Goal: Task Accomplishment & Management: Complete application form

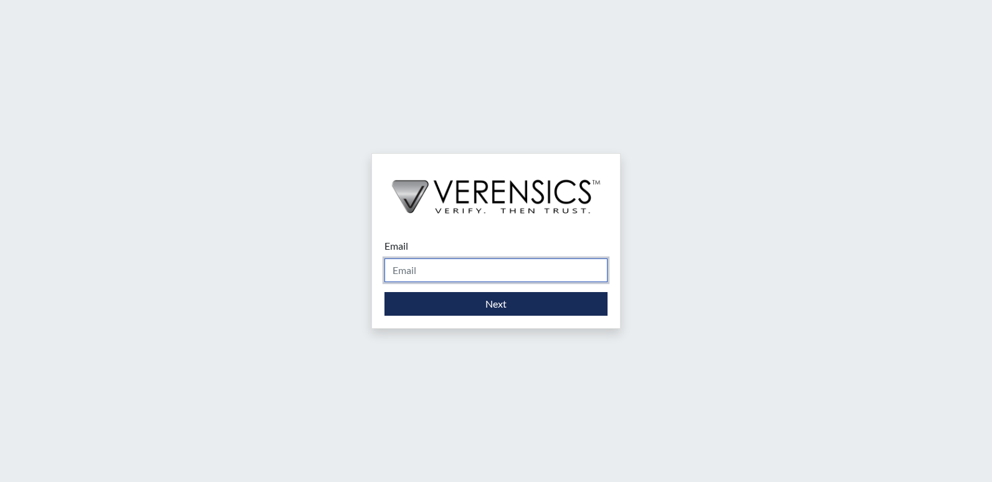
click at [557, 272] on input "Email" at bounding box center [496, 271] width 223 height 24
type input "[PERSON_NAME][EMAIL_ADDRESS][PERSON_NAME][DOMAIN_NAME]"
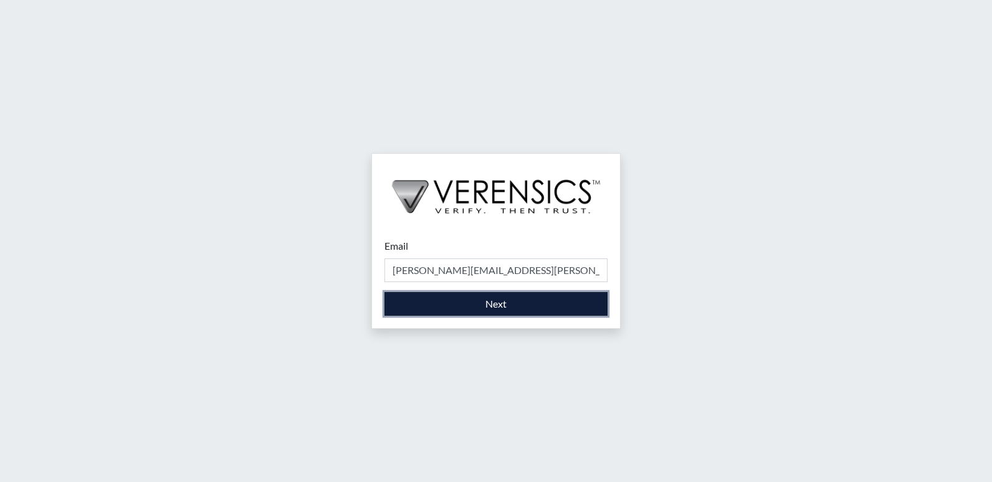
click at [479, 304] on button "Next" at bounding box center [496, 304] width 223 height 24
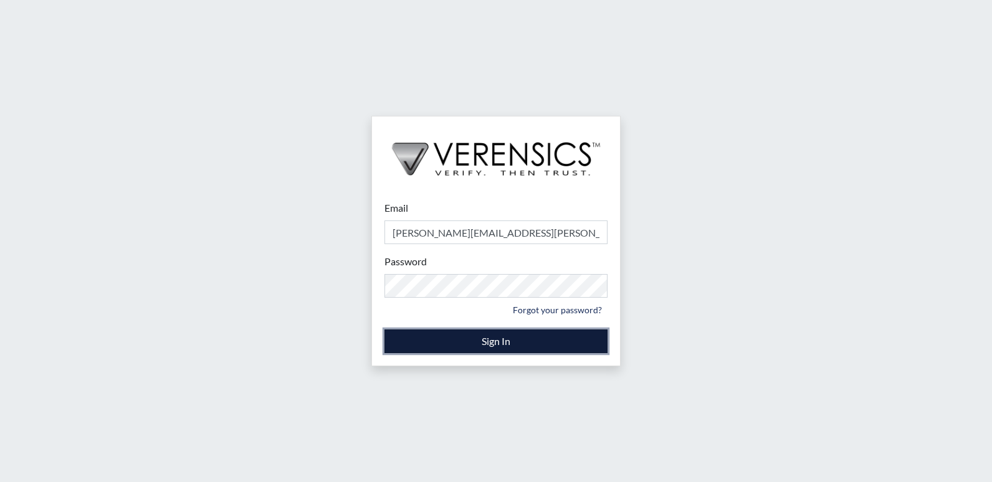
click at [492, 343] on button "Sign In" at bounding box center [496, 342] width 223 height 24
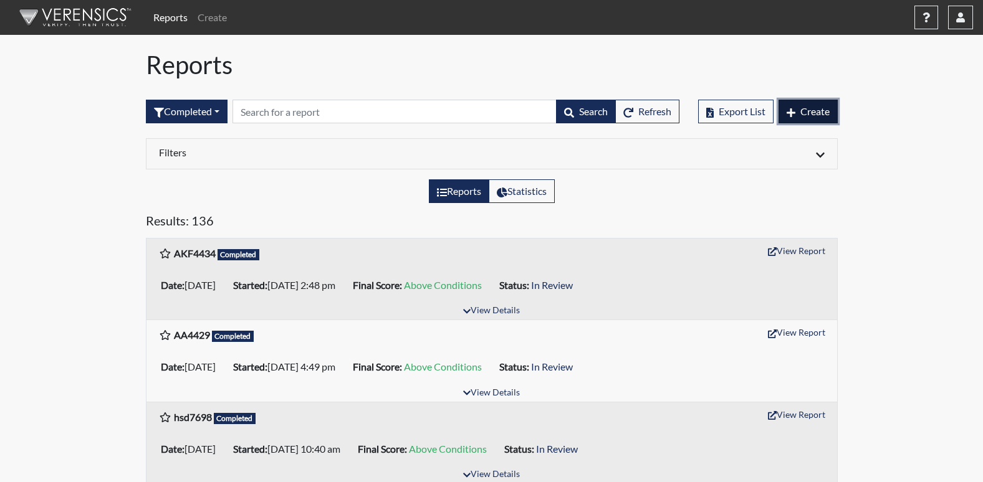
click at [806, 103] on button "Create" at bounding box center [807, 112] width 59 height 24
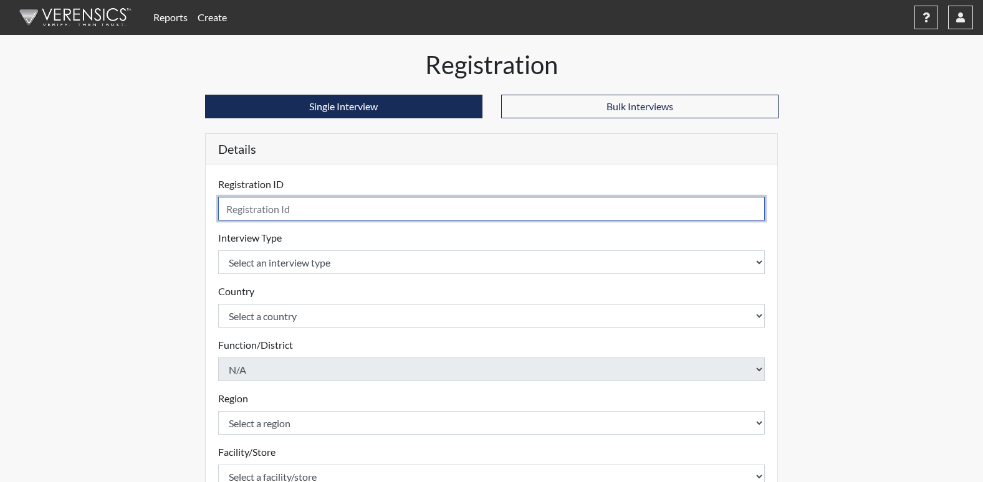
click at [395, 209] on input "text" at bounding box center [491, 209] width 547 height 24
type input "BT2506"
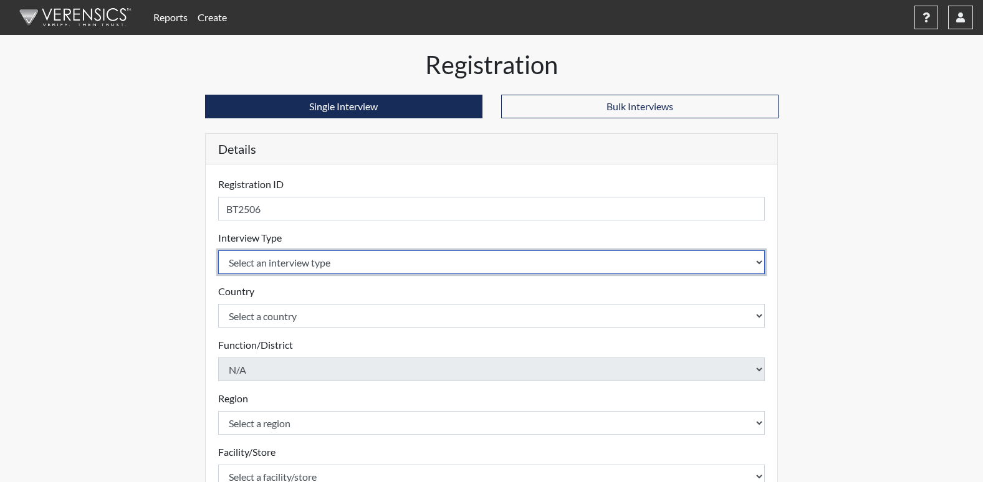
click at [754, 262] on select "Select an interview type Corrections Pre-Employment" at bounding box center [491, 263] width 547 height 24
select select "ff733e93-e1bf-11ea-9c9f-0eff0cf7eb8f"
click at [218, 251] on select "Select an interview type Corrections Pre-Employment" at bounding box center [491, 263] width 547 height 24
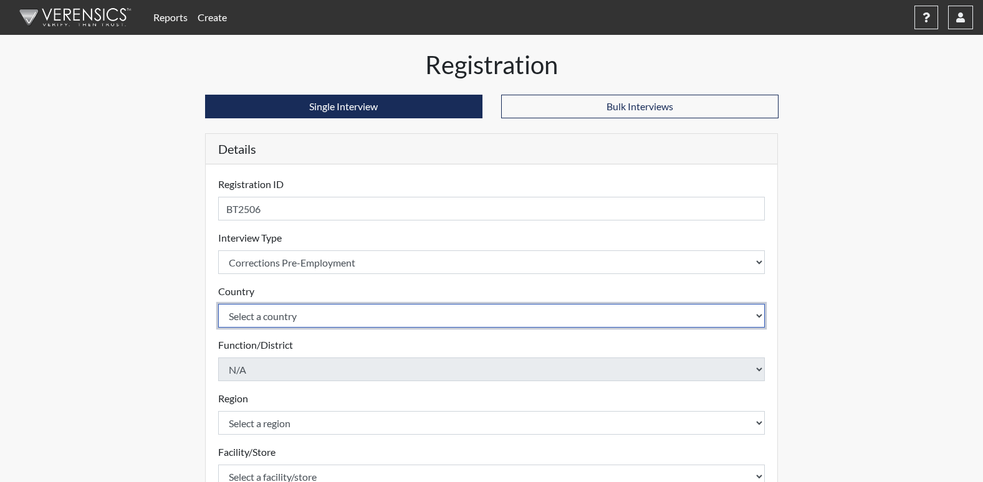
click at [754, 315] on select "Select a country [GEOGRAPHIC_DATA] [GEOGRAPHIC_DATA]" at bounding box center [491, 316] width 547 height 24
select select "united-states-of-[GEOGRAPHIC_DATA]"
click at [218, 304] on select "Select a country [GEOGRAPHIC_DATA] [GEOGRAPHIC_DATA]" at bounding box center [491, 316] width 547 height 24
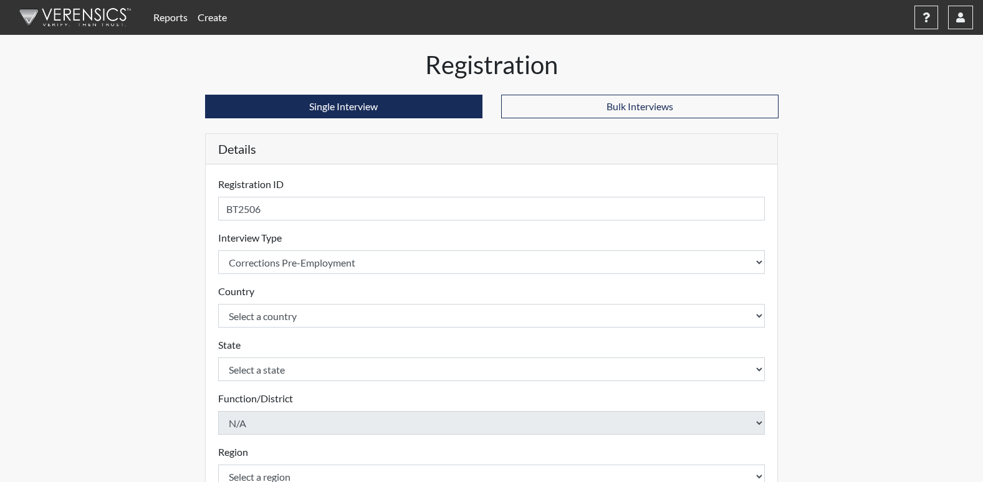
click at [837, 295] on div "Registration Single Interview Bulk Interviews Details Registration ID BT2506 Pl…" at bounding box center [491, 402] width 710 height 705
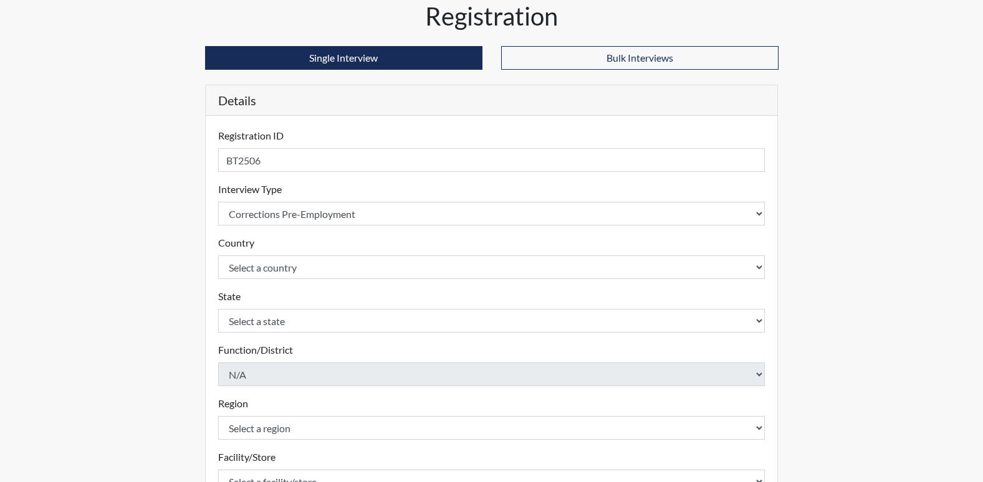
scroll to position [125, 0]
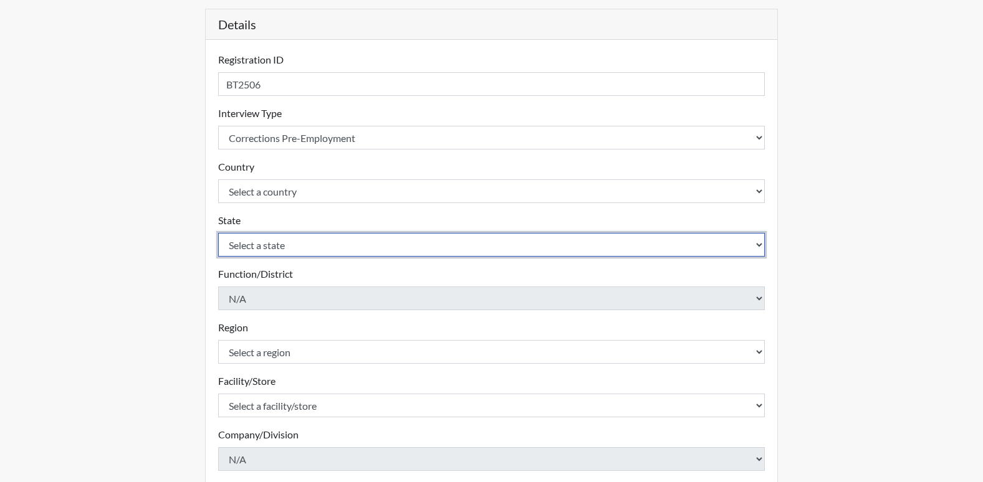
click at [757, 249] on select "Select a state [US_STATE] [US_STATE] [US_STATE] [US_STATE] [US_STATE] [US_STATE…" at bounding box center [491, 245] width 547 height 24
select select "GA"
click at [218, 233] on select "Select a state [US_STATE] [US_STATE] [US_STATE] [US_STATE] [US_STATE] [US_STATE…" at bounding box center [491, 245] width 547 height 24
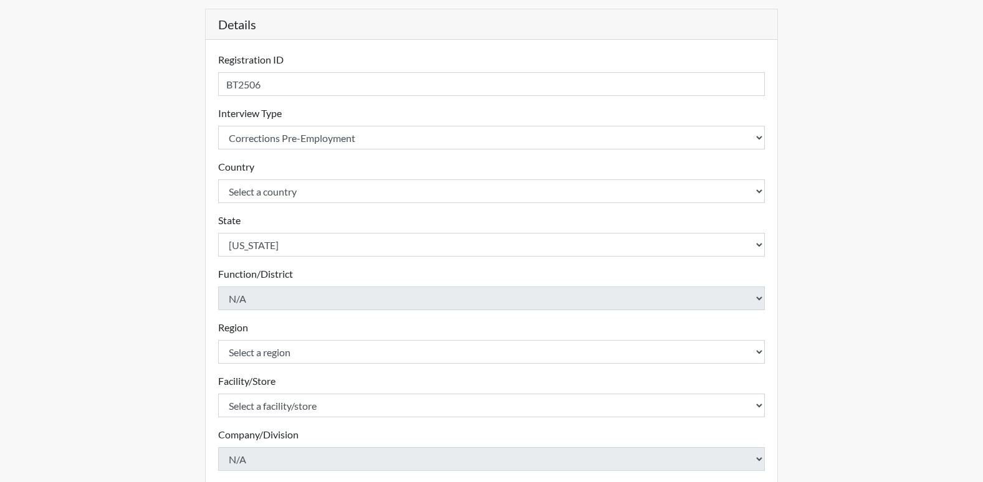
click at [889, 216] on div "Reports Create Help Center × Verensics Best Practices How to successfully use t…" at bounding box center [491, 252] width 983 height 755
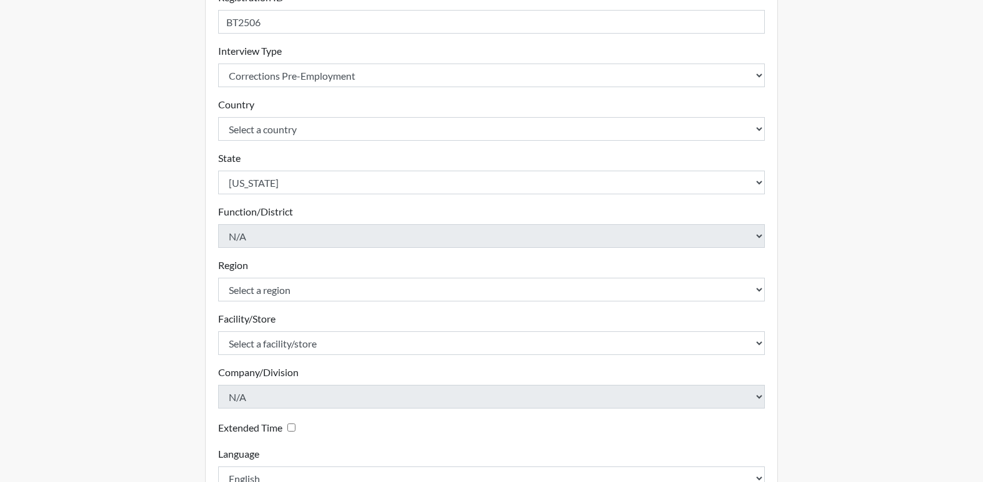
scroll to position [249, 0]
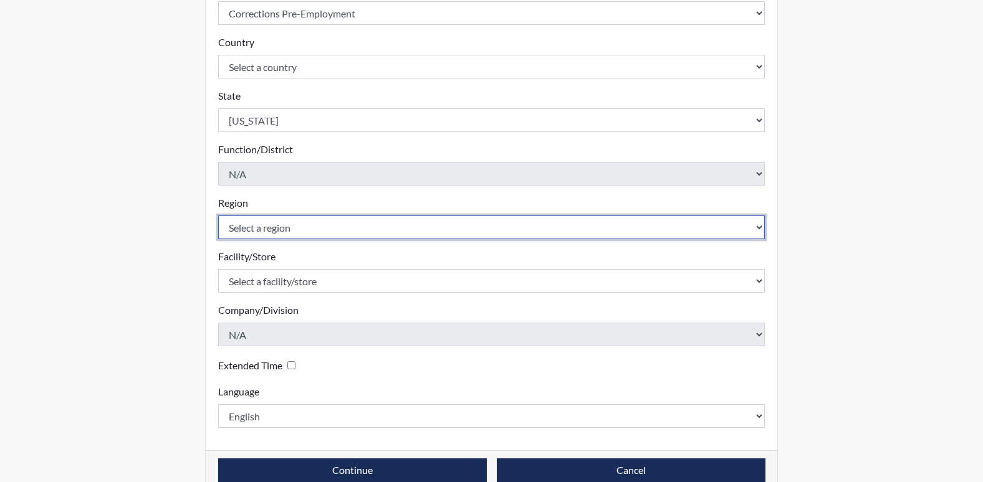
click at [760, 229] on select "Select a region [GEOGRAPHIC_DATA]" at bounding box center [491, 228] width 547 height 24
select select "8bdab1f8-09d2-48bf-ae6d-f2dae3084107"
click at [218, 216] on select "Select a region [GEOGRAPHIC_DATA]" at bounding box center [491, 228] width 547 height 24
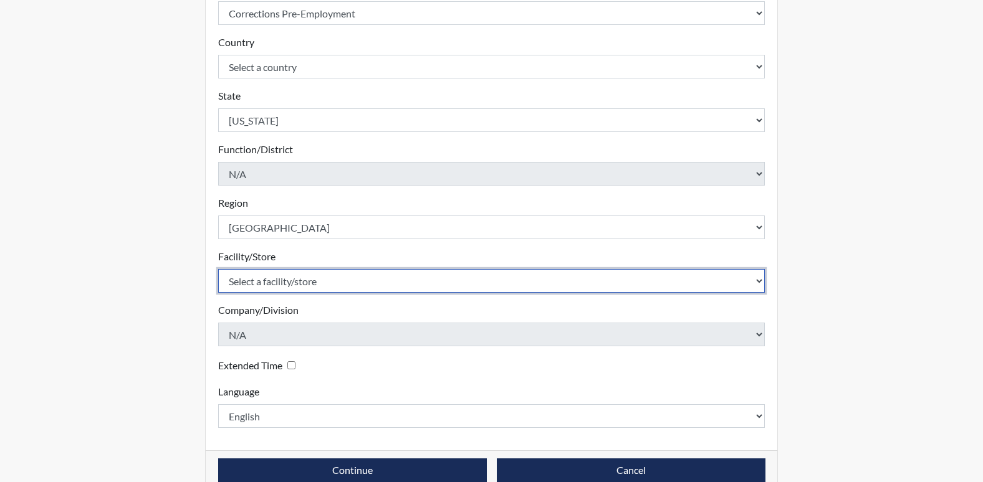
click at [758, 285] on select "Select a facility/store Paulding PDC" at bounding box center [491, 281] width 547 height 24
select select "67b75339-c902-4127-902f-116fd90f43ab"
click at [218, 269] on select "Select a facility/store Paulding PDC" at bounding box center [491, 281] width 547 height 24
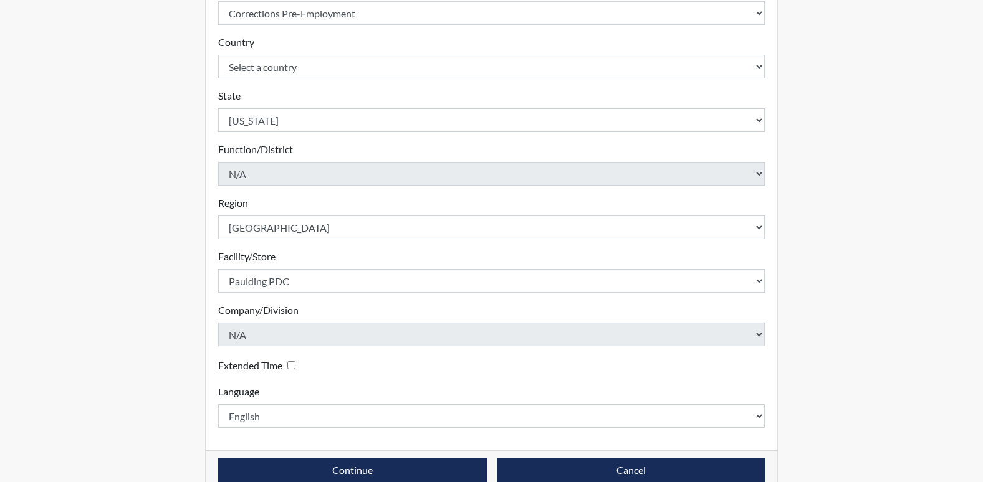
click at [848, 292] on div "Reports Create Help Center × Verensics Best Practices How to successfully use t…" at bounding box center [491, 128] width 983 height 755
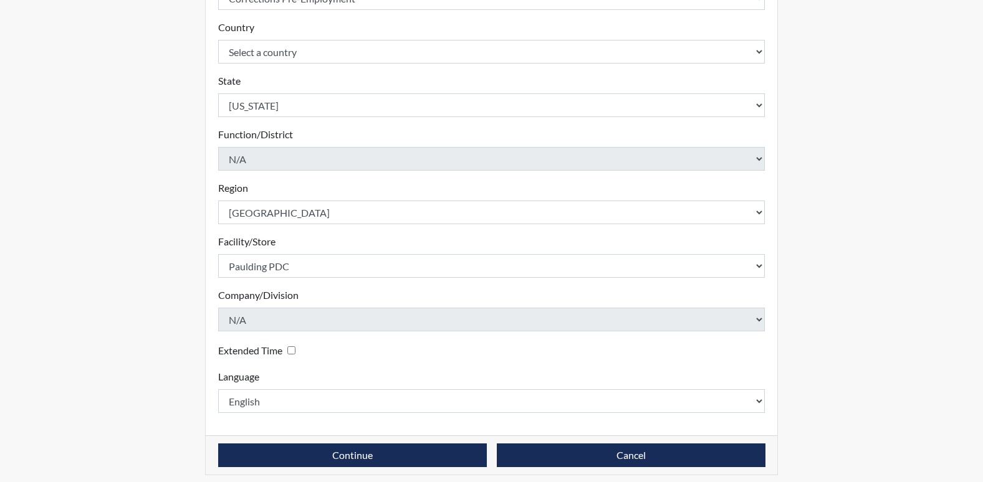
scroll to position [272, 0]
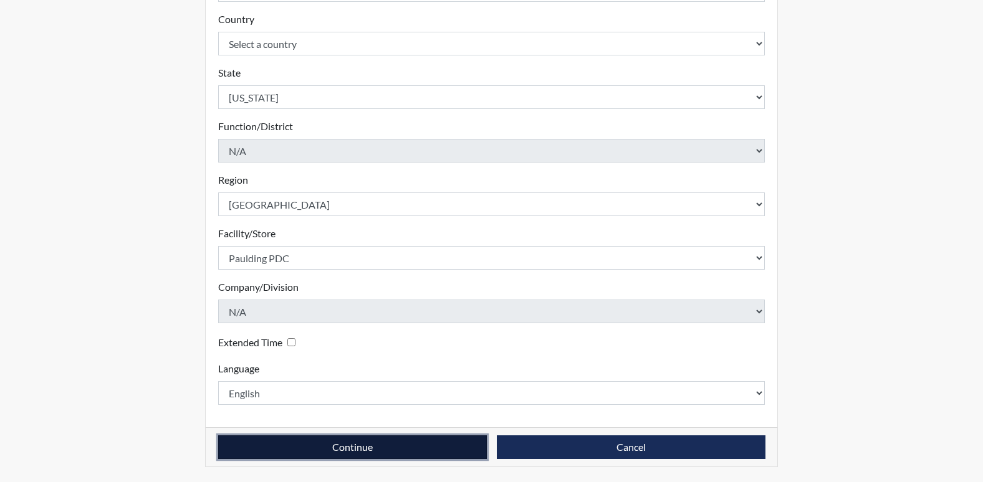
click at [384, 452] on button "Continue" at bounding box center [352, 448] width 269 height 24
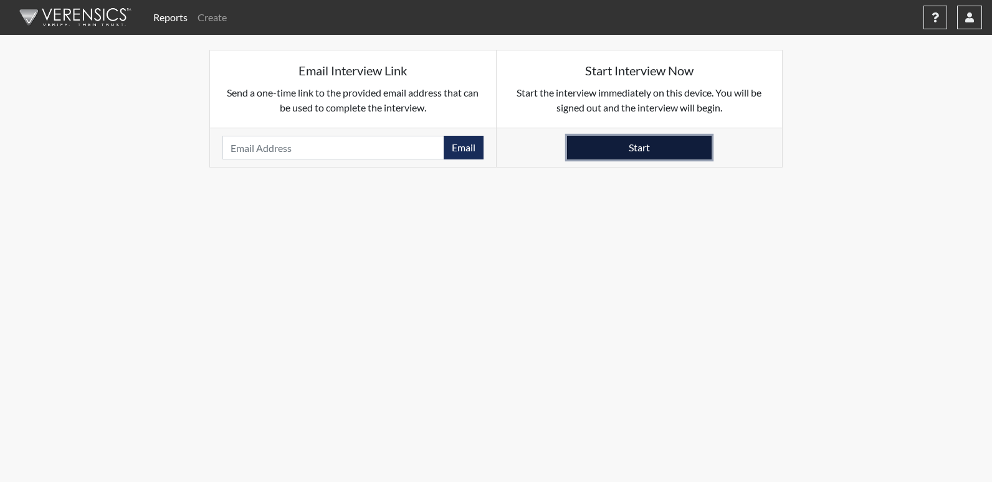
click at [638, 155] on button "Start" at bounding box center [639, 148] width 145 height 24
